Goal: Complete application form: Complete application form

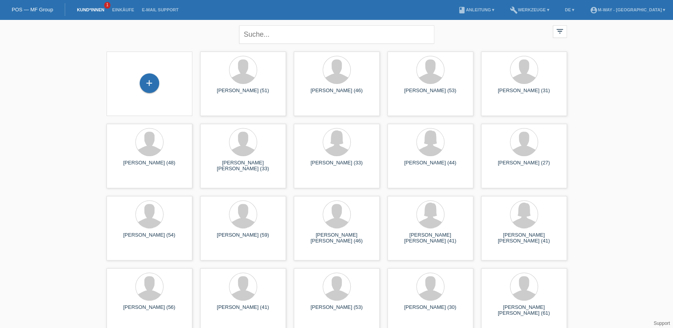
click at [159, 80] on div "+" at bounding box center [149, 83] width 73 height 21
click at [152, 84] on div "+" at bounding box center [150, 83] width 20 height 20
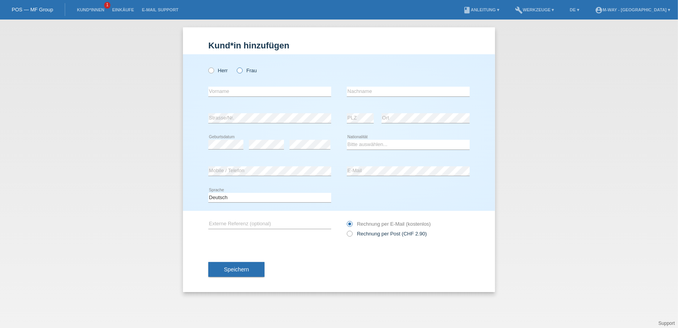
click at [236, 66] on icon at bounding box center [236, 66] width 0 height 0
click at [238, 70] on input "Frau" at bounding box center [239, 69] width 5 height 5
radio input "true"
click at [239, 87] on input "text" at bounding box center [269, 92] width 123 height 10
type input "[PERSON_NAME]"
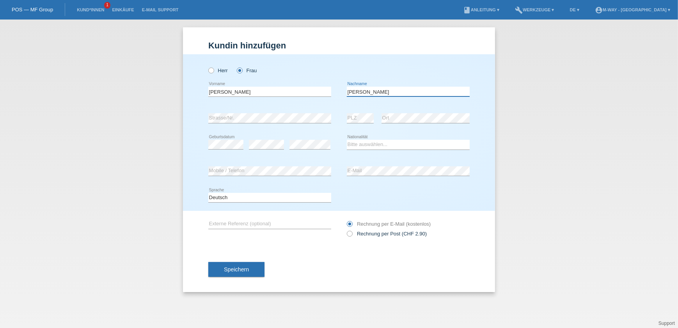
type input "[PERSON_NAME]"
click at [364, 144] on select "Bitte auswählen... Schweiz Deutschland Liechtenstein Österreich ------------ Af…" at bounding box center [408, 144] width 123 height 9
select select "CH"
click at [347, 140] on select "Bitte auswählen... Schweiz Deutschland Liechtenstein Österreich ------------ Af…" at bounding box center [408, 144] width 123 height 9
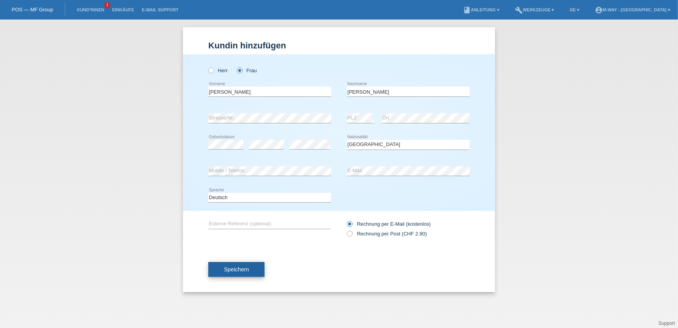
click at [242, 266] on span "Speichern" at bounding box center [236, 269] width 25 height 6
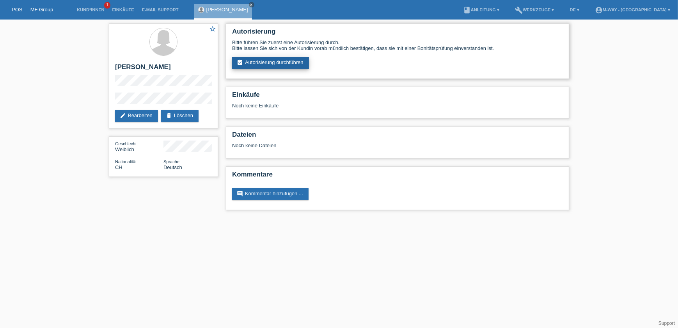
click at [281, 60] on link "assignment_turned_in Autorisierung durchführen" at bounding box center [270, 63] width 77 height 12
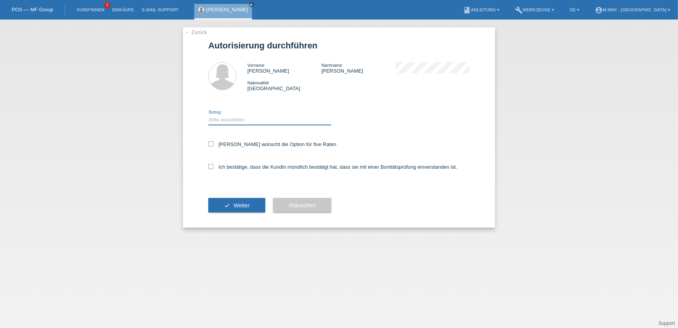
click at [261, 121] on select "Bitte auswählen CHF 1.00 - CHF 499.00 CHF 500.00 - CHF 1'999.00 CHF 2'000.00 - …" at bounding box center [269, 119] width 123 height 9
select select "3"
click at [208, 115] on select "Bitte auswählen CHF 1.00 - CHF 499.00 CHF 500.00 - CHF 1'999.00 CHF 2'000.00 - …" at bounding box center [269, 119] width 123 height 9
click at [213, 141] on icon at bounding box center [210, 143] width 5 height 5
click at [213, 141] on input "Kundin wünscht die Option für fixe Raten" at bounding box center [210, 143] width 5 height 5
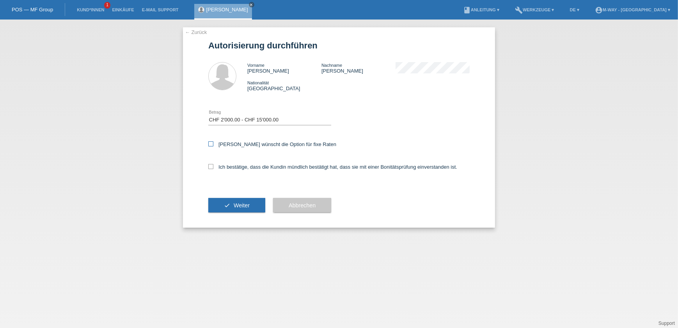
checkbox input "true"
click at [211, 164] on icon at bounding box center [210, 166] width 5 height 5
click at [211, 164] on input "Ich bestätige, dass die Kundin mündlich bestätigt hat, dass sie mit einer Bonit…" at bounding box center [210, 166] width 5 height 5
checkbox input "true"
click at [256, 206] on button "check Weiter" at bounding box center [236, 205] width 57 height 15
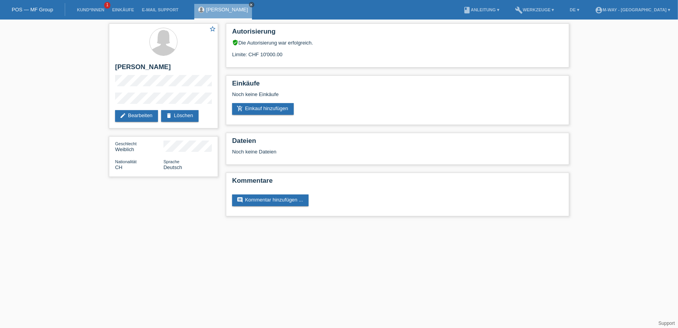
click at [254, 4] on icon "close" at bounding box center [252, 5] width 4 height 4
